Goal: Task Accomplishment & Management: Use online tool/utility

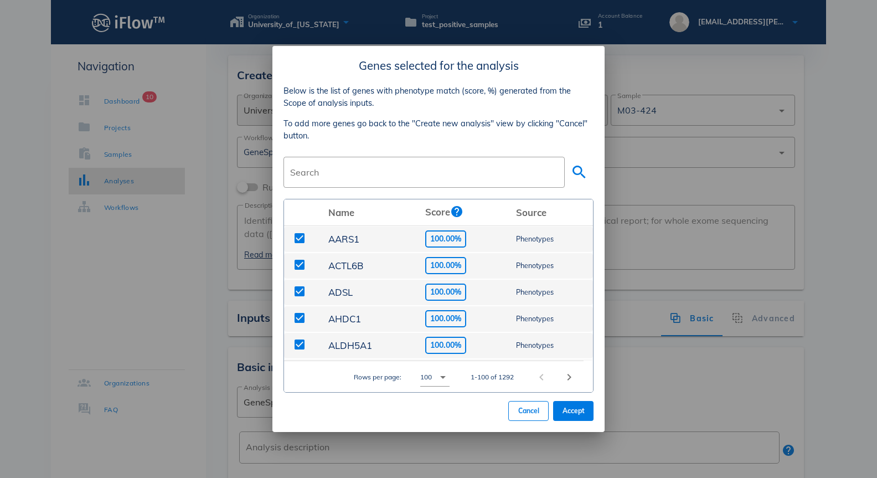
scroll to position [777, 0]
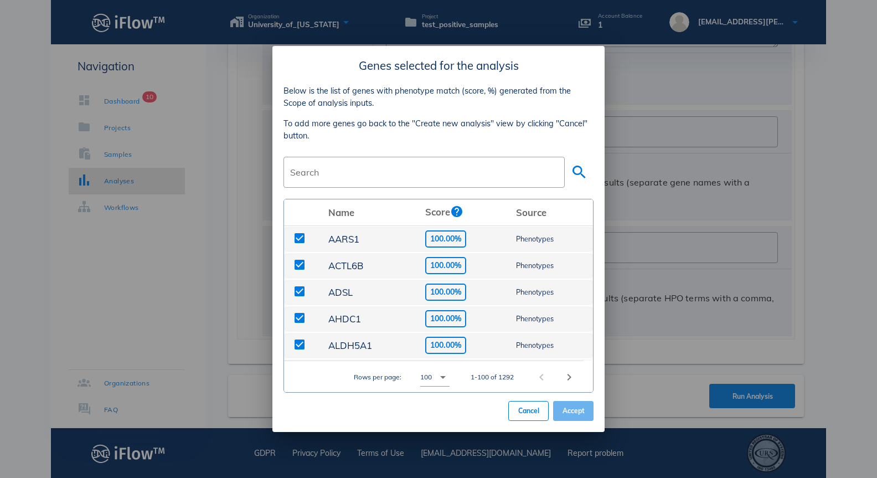
click at [575, 409] on span "Accept" at bounding box center [573, 410] width 23 height 8
type input "HP:0000750,HP:0000729"
click at [578, 411] on span "Accept" at bounding box center [573, 410] width 23 height 8
click at [575, 410] on span "Accept" at bounding box center [573, 410] width 23 height 8
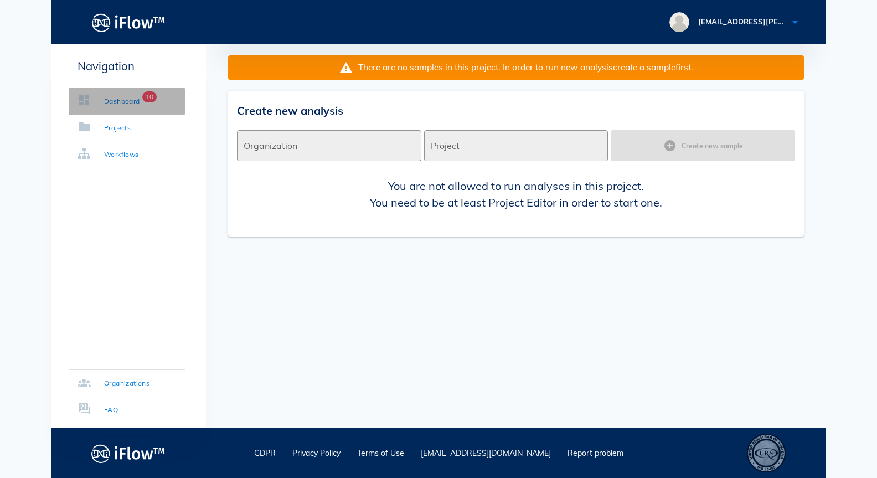
click at [113, 107] on link "Dashboard 10" at bounding box center [127, 101] width 116 height 27
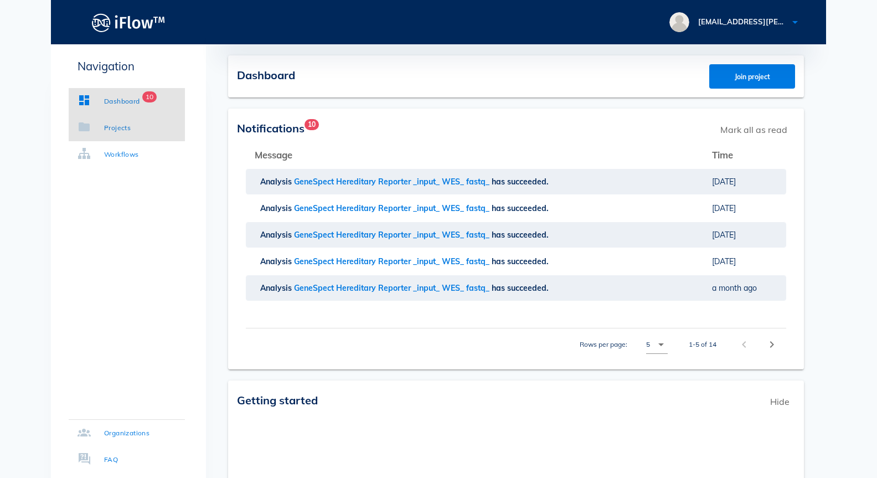
click at [125, 131] on div "Projects" at bounding box center [117, 127] width 27 height 11
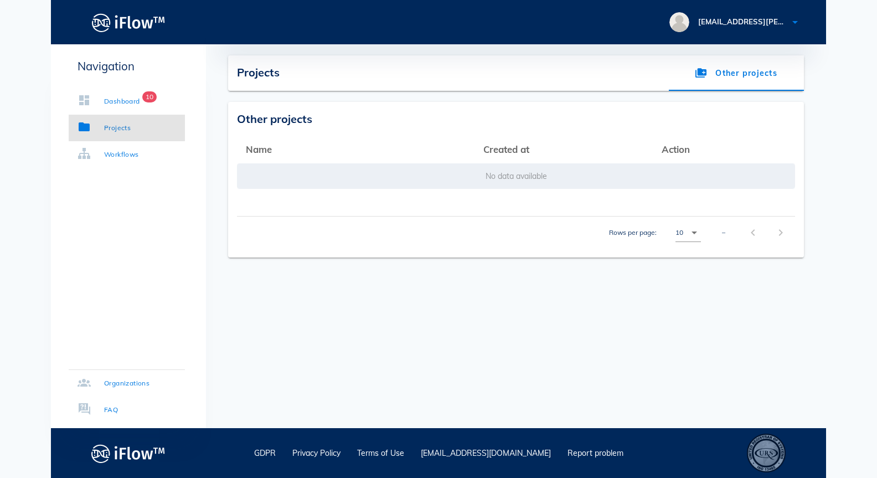
click at [293, 81] on div "Projects Other projects" at bounding box center [516, 72] width 576 height 35
click at [317, 179] on td "No data available" at bounding box center [516, 176] width 558 height 27
click at [116, 157] on div "Workflows" at bounding box center [121, 154] width 35 height 11
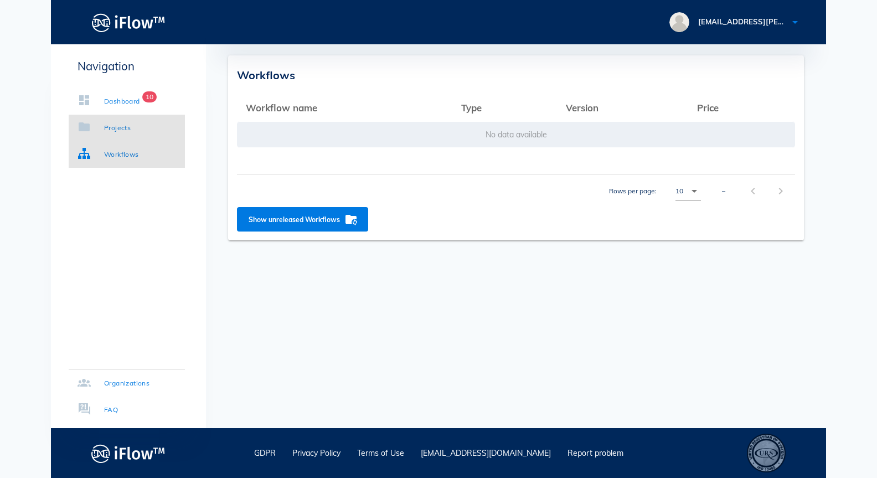
click at [126, 123] on div "Projects" at bounding box center [117, 127] width 27 height 11
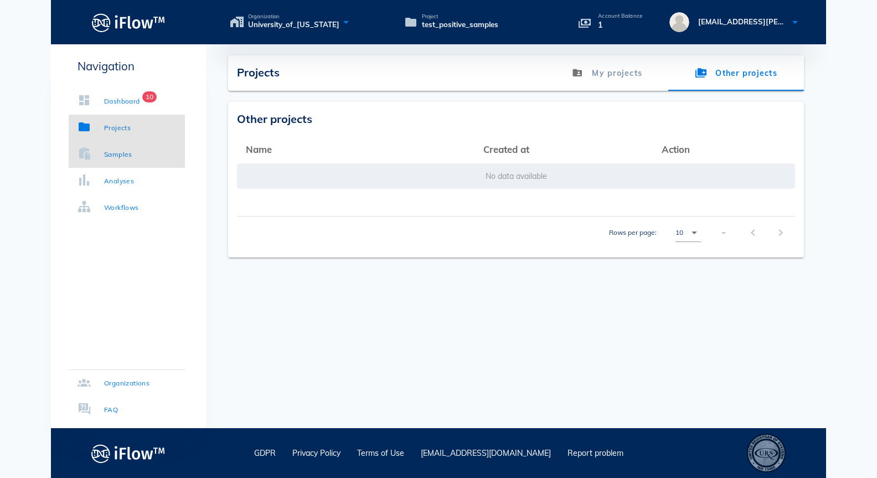
click at [125, 152] on div "Samples" at bounding box center [118, 154] width 28 height 11
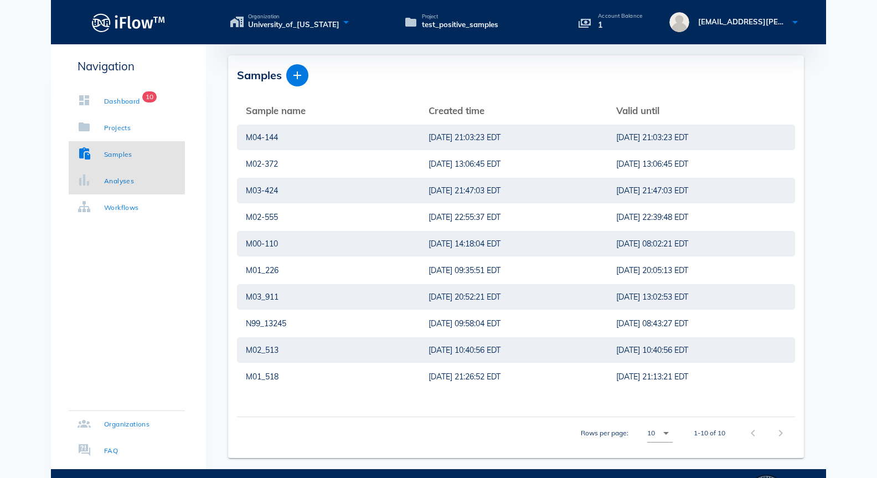
click at [118, 183] on div "Analyses" at bounding box center [119, 180] width 30 height 11
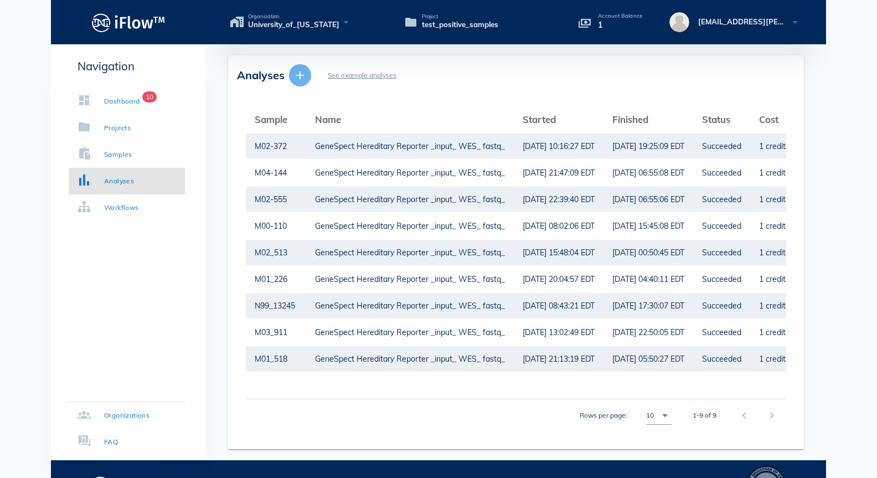
click at [306, 76] on icon "button" at bounding box center [299, 75] width 13 height 13
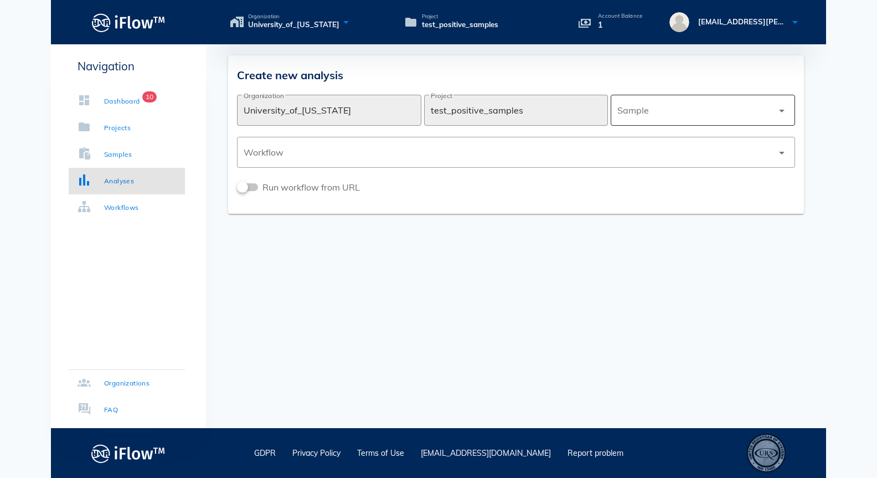
click at [738, 106] on div at bounding box center [695, 110] width 156 height 27
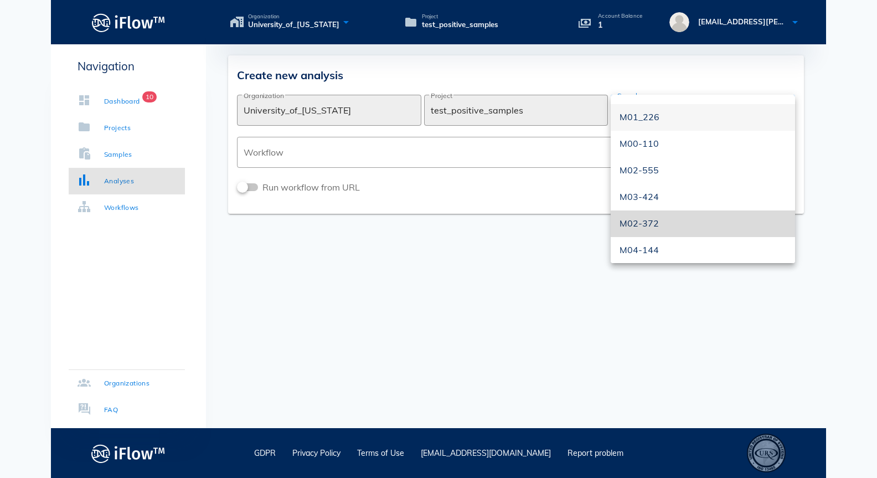
scroll to position [102, 0]
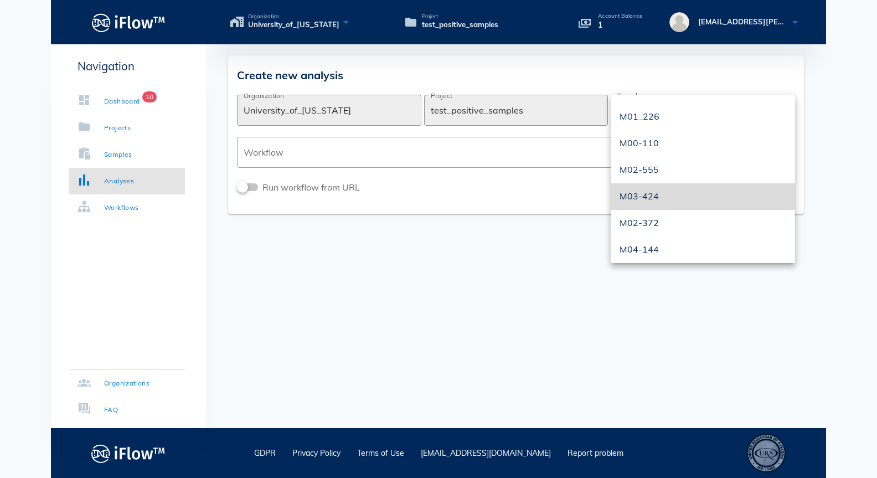
click at [661, 201] on div "M03-424" at bounding box center [702, 196] width 167 height 11
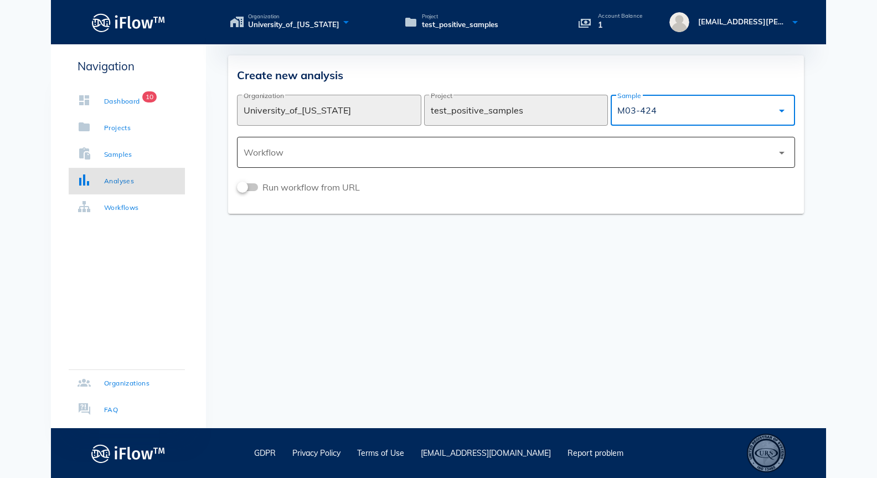
click at [371, 154] on div at bounding box center [508, 152] width 529 height 27
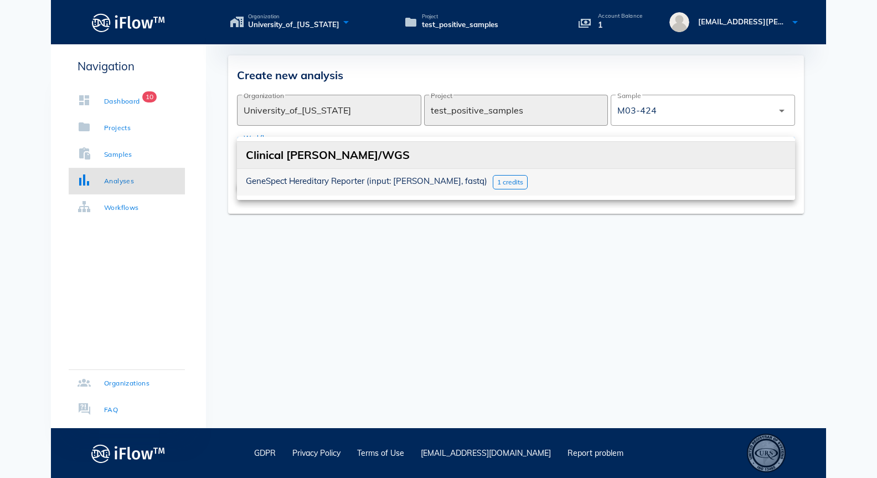
click at [461, 189] on div "GeneSpect Hereditary Reporter (input: [PERSON_NAME], fastq) 1 credits" at bounding box center [516, 182] width 558 height 27
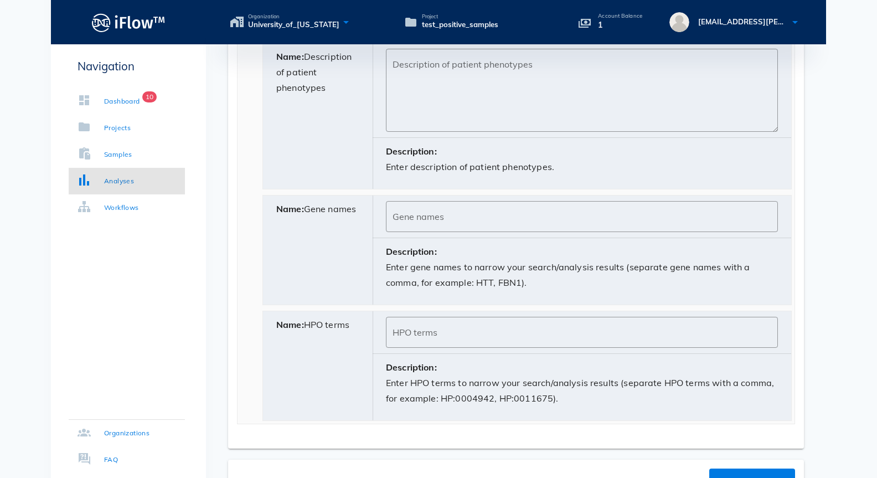
scroll to position [709, 0]
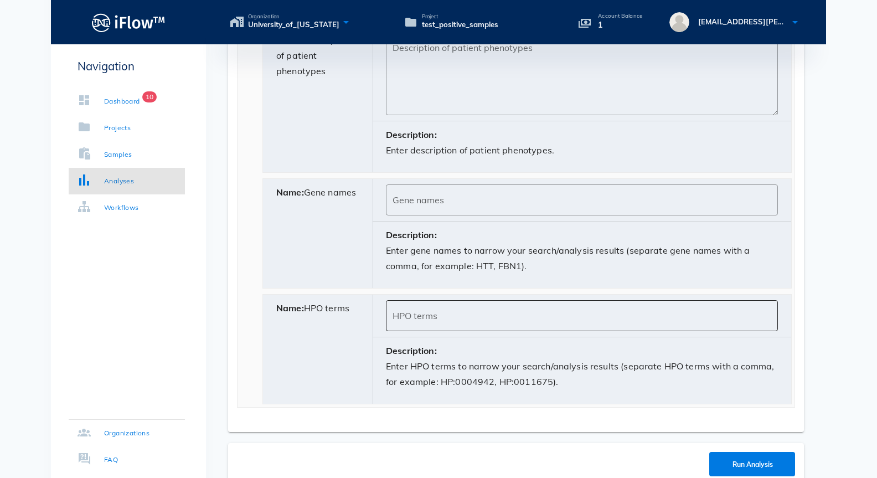
click at [418, 314] on input "HPO terms" at bounding box center [581, 316] width 379 height 18
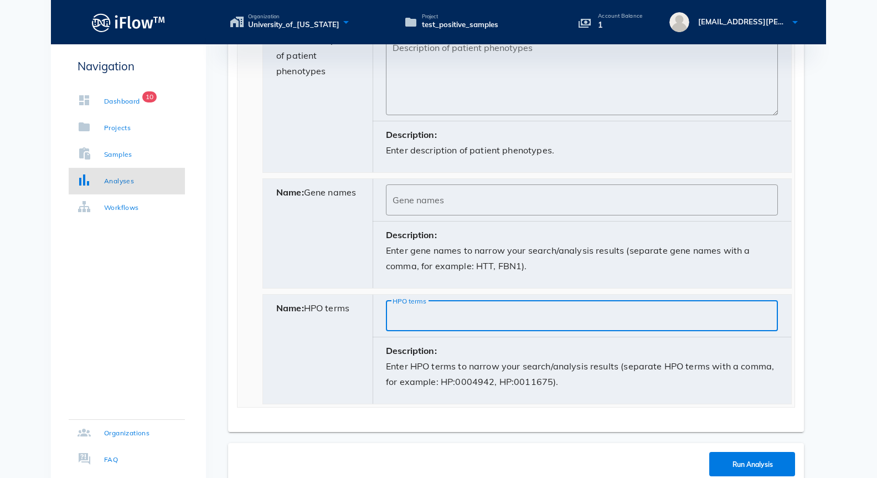
paste input "HP:0000729"
type input "HP:0000729"
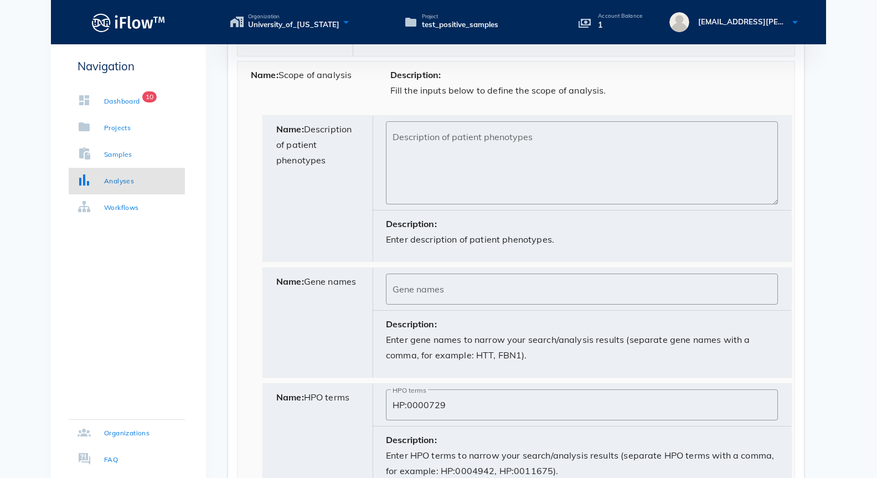
scroll to position [620, 0]
click at [427, 138] on textarea "Description of patient phenotypes" at bounding box center [584, 164] width 385 height 77
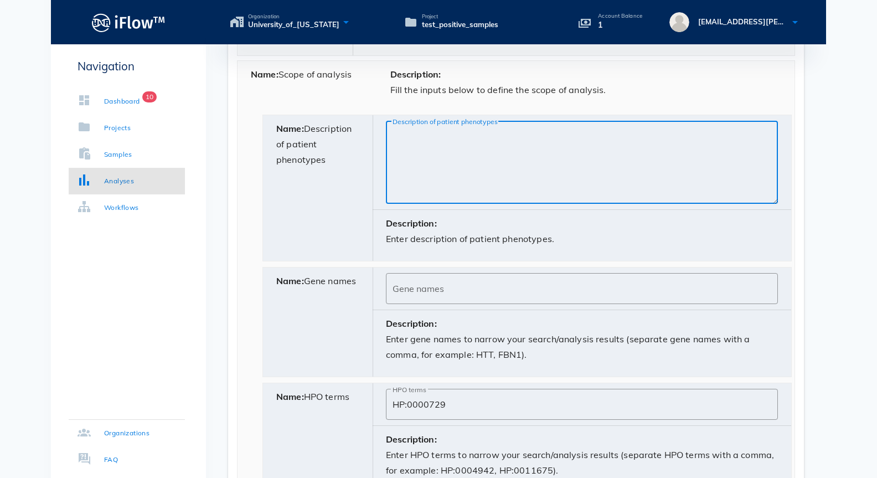
paste textarea "[MEDICAL_DATA]"
type textarea "[MEDICAL_DATA]"
click at [457, 405] on input "HP:0000729" at bounding box center [581, 404] width 379 height 18
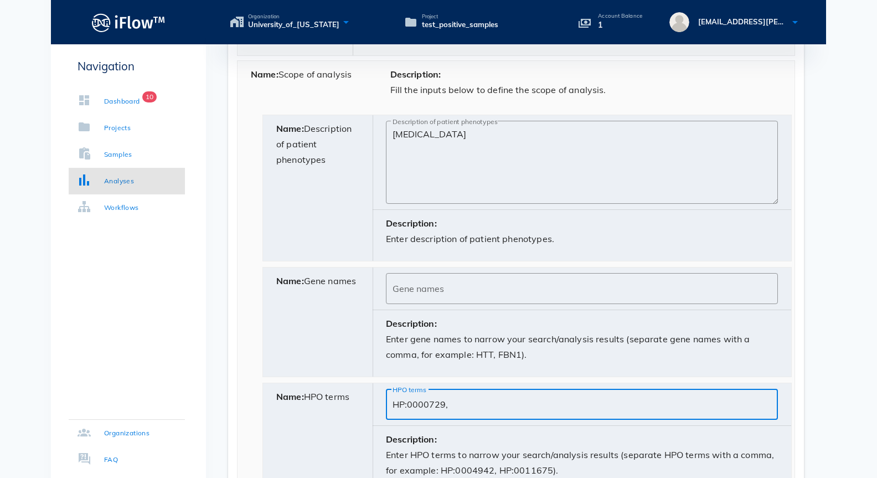
paste input "HP:0000750"
type input "HP:0000729, HP:0000750"
click at [394, 135] on textarea "[MEDICAL_DATA]" at bounding box center [584, 164] width 385 height 77
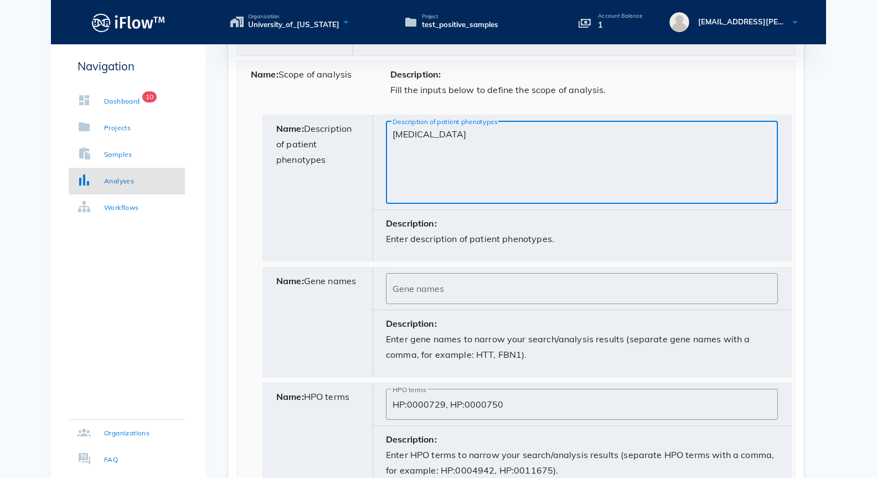
paste textarea "[MEDICAL_DATA]"
type textarea "[MEDICAL_DATA], [MEDICAL_DATA] disorder"
click at [814, 204] on div "Your account balance is insufficient to run this workflow. Please, contact your…" at bounding box center [516, 4] width 620 height 1138
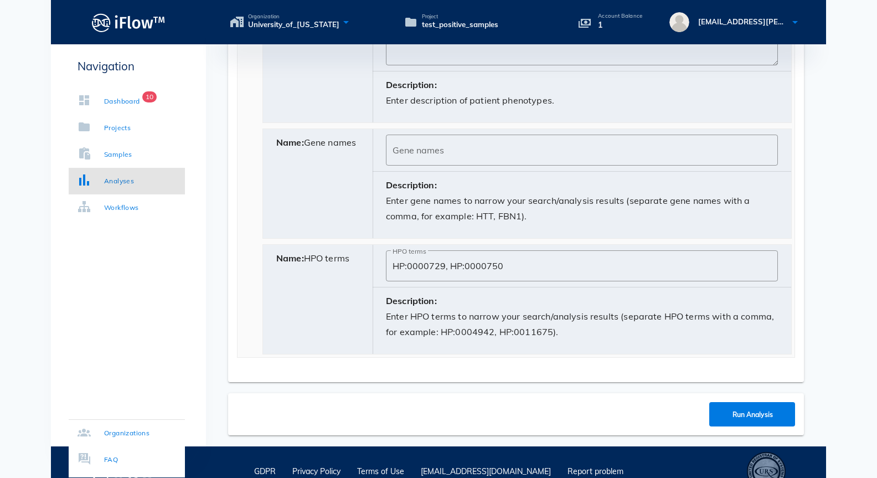
scroll to position [777, 0]
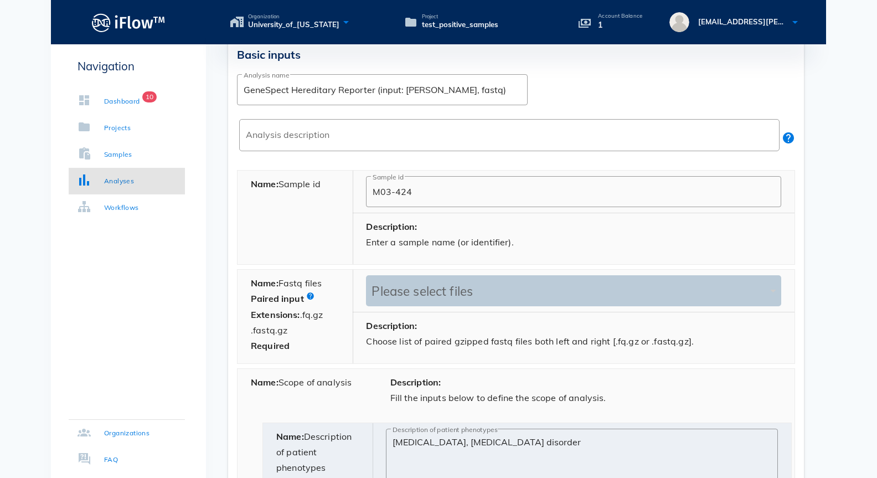
scroll to position [312, 0]
click at [484, 282] on div "Please select files" at bounding box center [568, 291] width 399 height 31
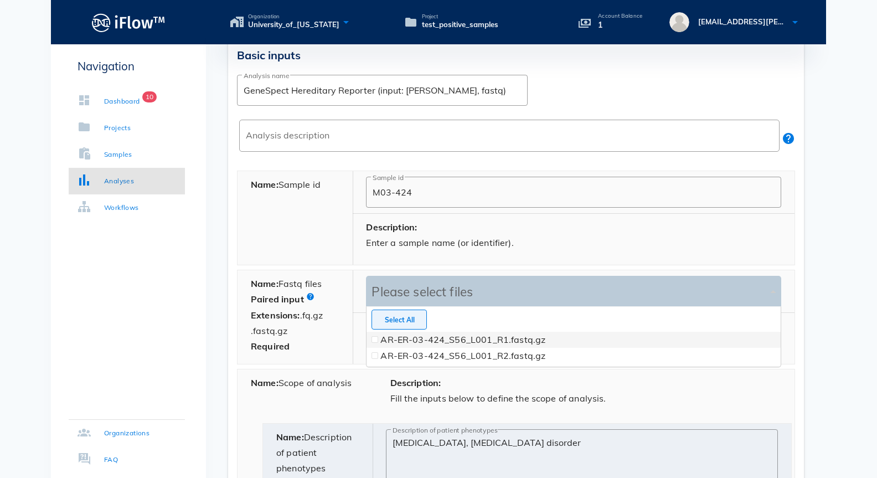
click at [384, 322] on span "Select All" at bounding box center [399, 320] width 37 height 8
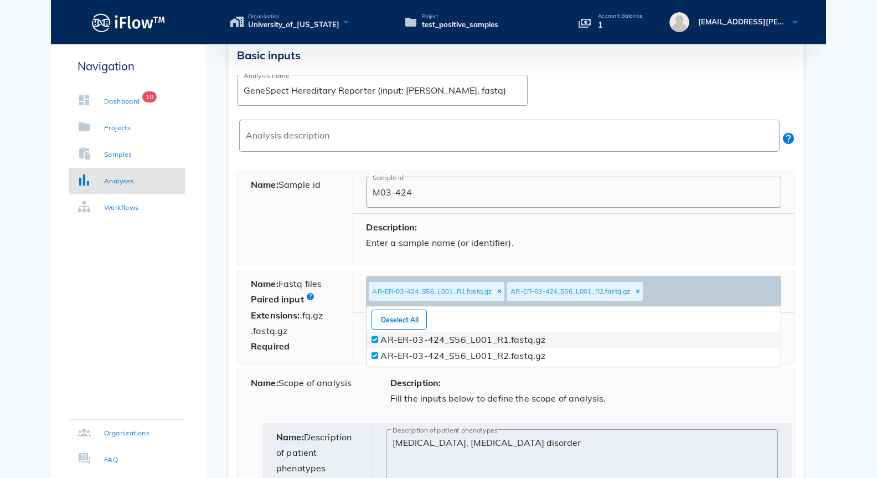
click at [640, 230] on div "Description: Enter a sample name (or identifier)." at bounding box center [574, 239] width 442 height 51
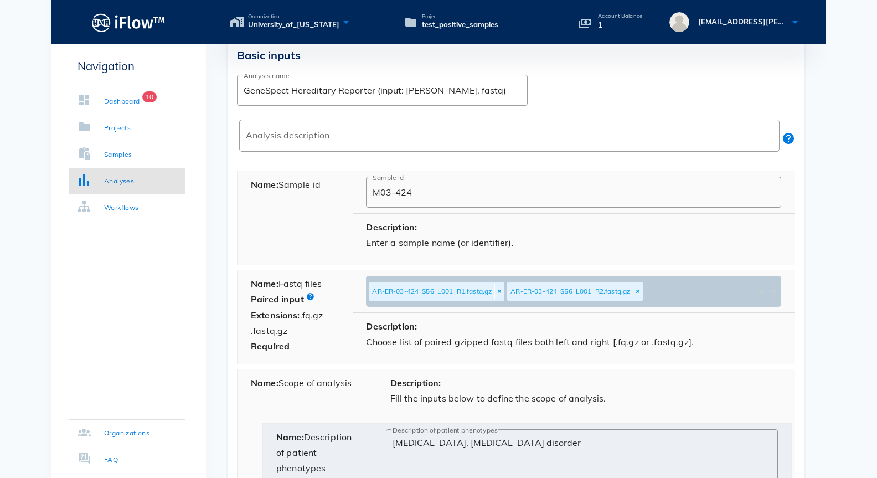
click at [827, 221] on body "Organization University_of_[US_STATE] Project test_positive_samples Account Bal…" at bounding box center [438, 315] width 877 height 1254
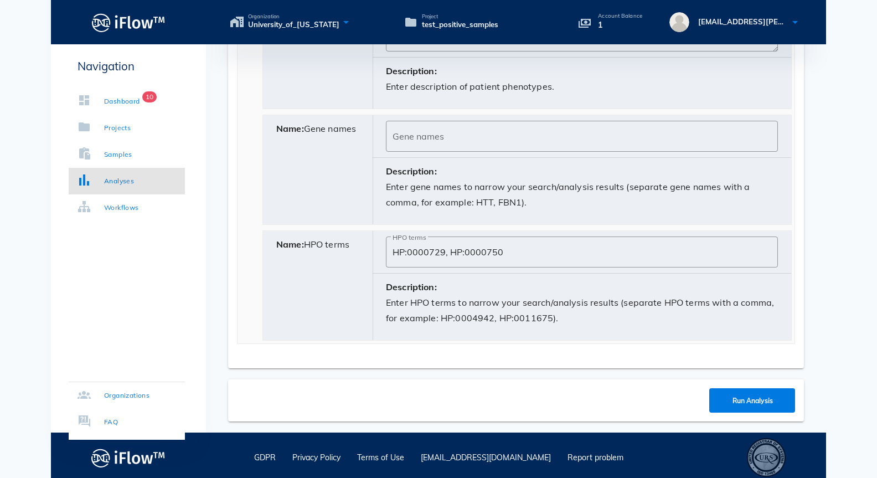
scroll to position [777, 0]
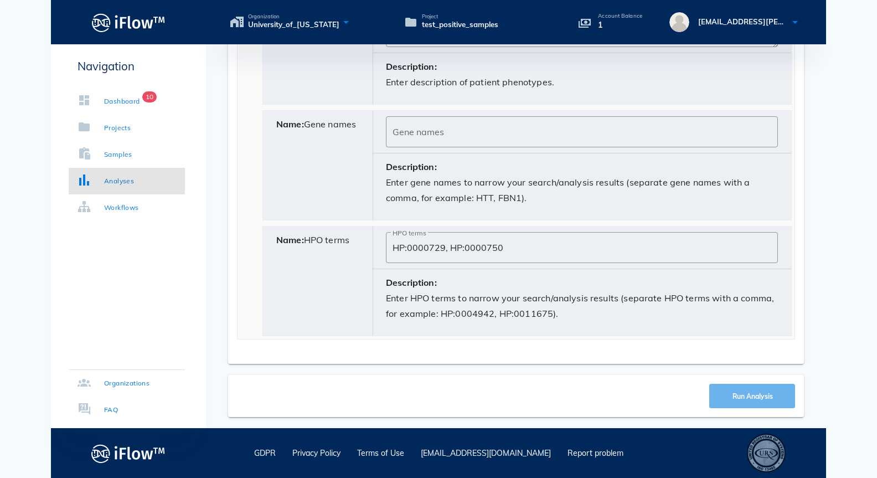
click at [746, 396] on span "Run Analysis" at bounding box center [751, 396] width 41 height 8
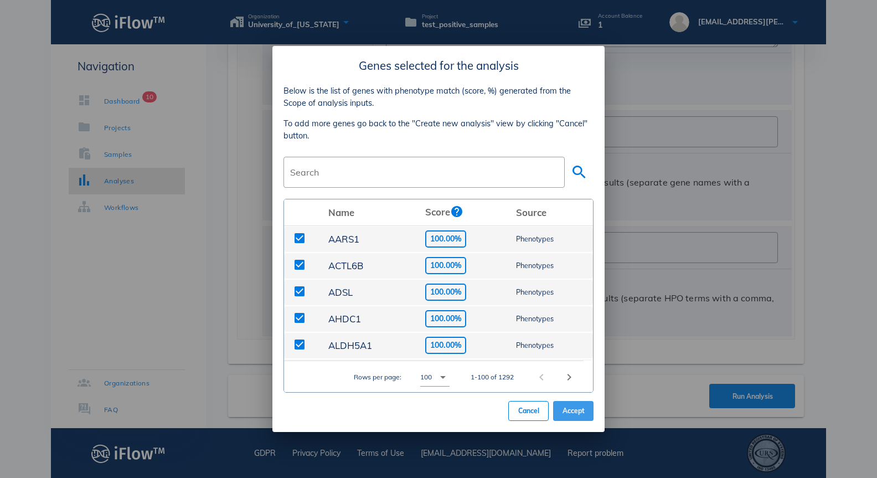
click at [572, 413] on span "Accept" at bounding box center [573, 410] width 23 height 8
type input "HP:0000729,HP:0000750"
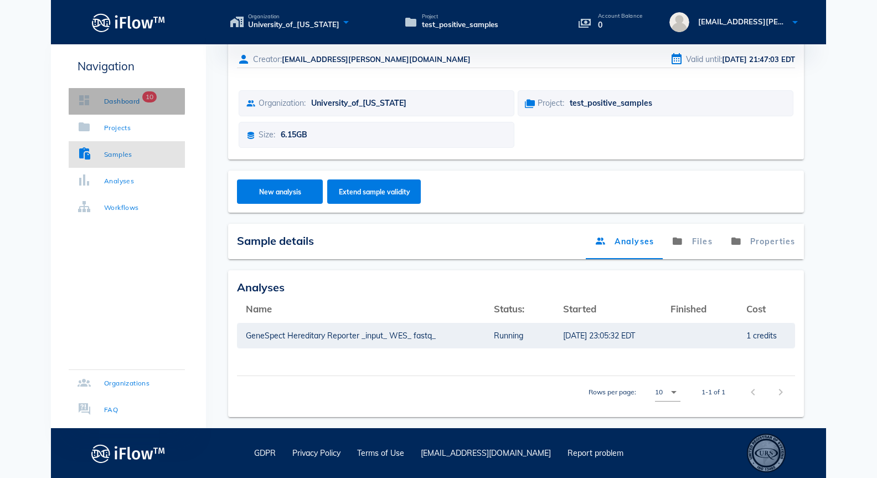
click at [120, 104] on div "Dashboard" at bounding box center [122, 101] width 36 height 11
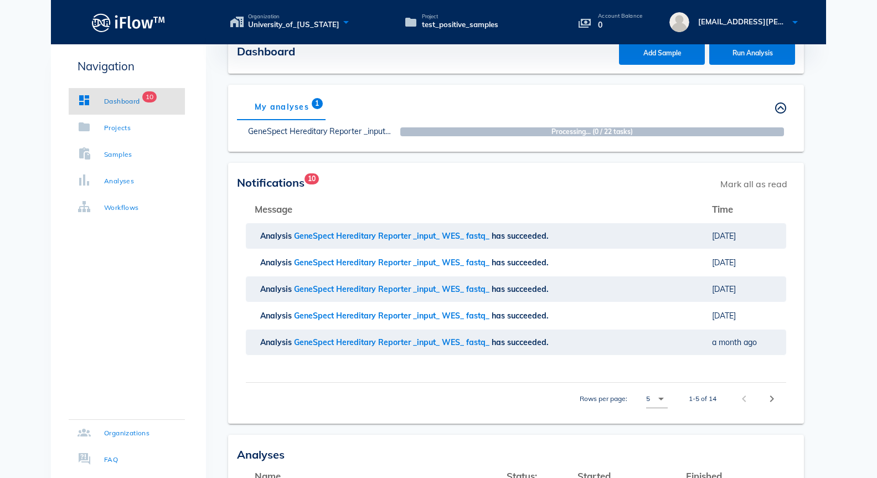
scroll to position [20, 0]
